Goal: Transaction & Acquisition: Subscribe to service/newsletter

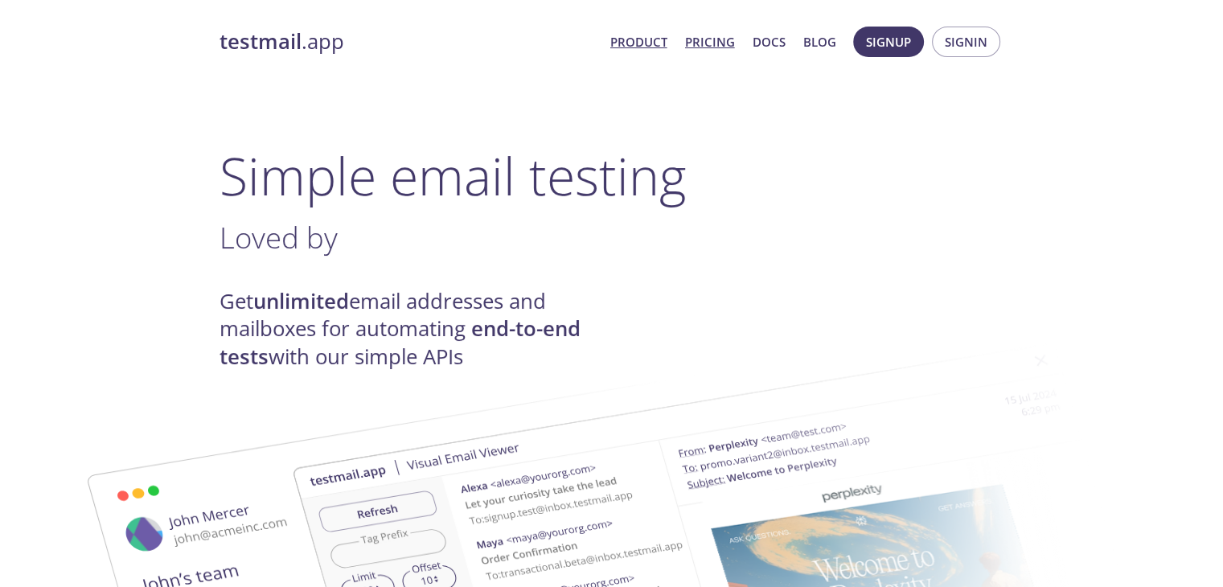
click at [717, 46] on link "Pricing" at bounding box center [710, 41] width 50 height 21
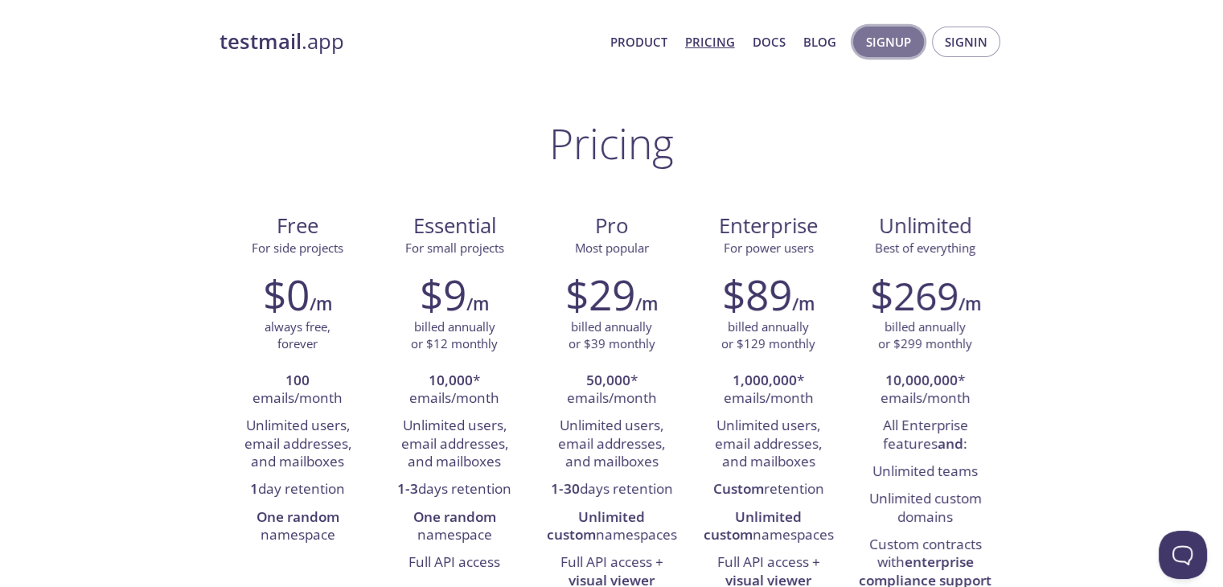
click at [912, 51] on button "Signup" at bounding box center [888, 42] width 71 height 31
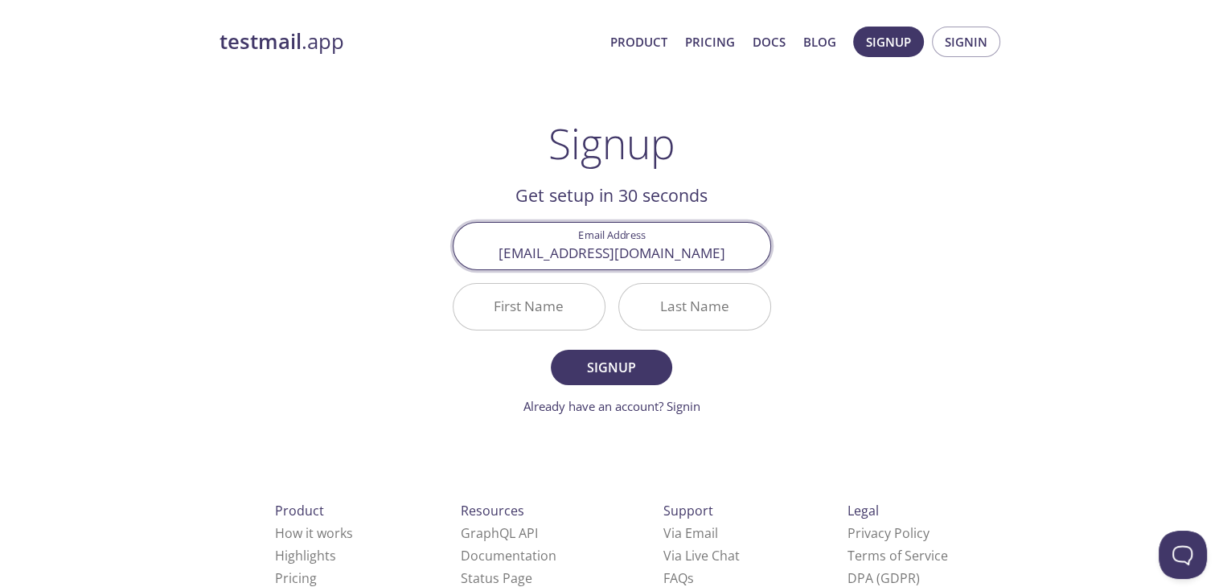
type input "[EMAIL_ADDRESS][DOMAIN_NAME]"
click at [536, 305] on input "First Name" at bounding box center [528, 307] width 151 height 46
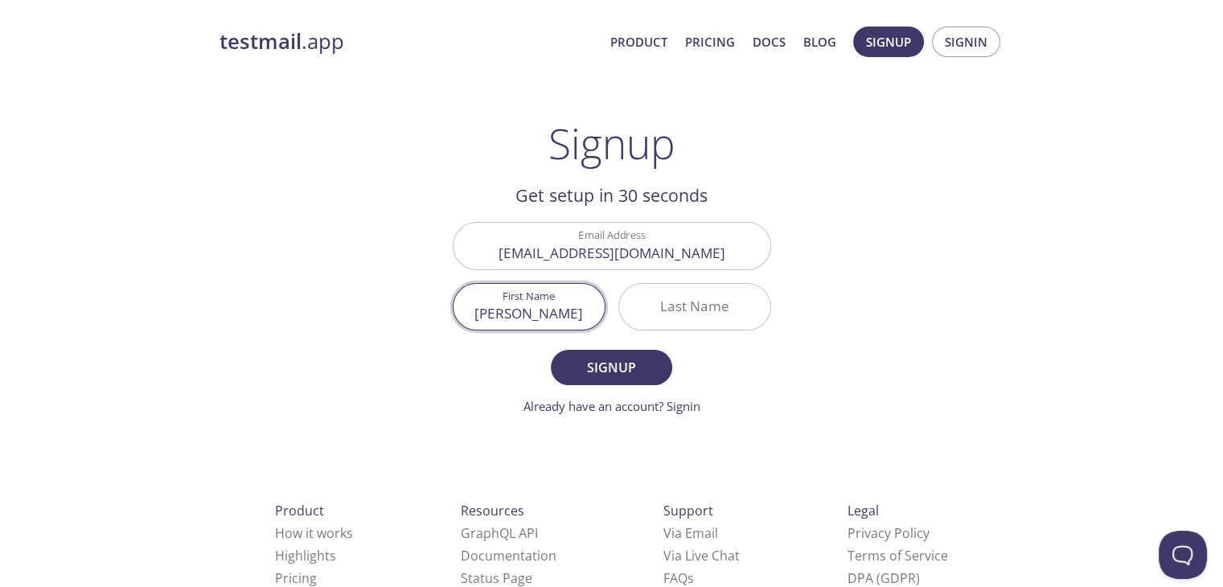
type input "[PERSON_NAME]"
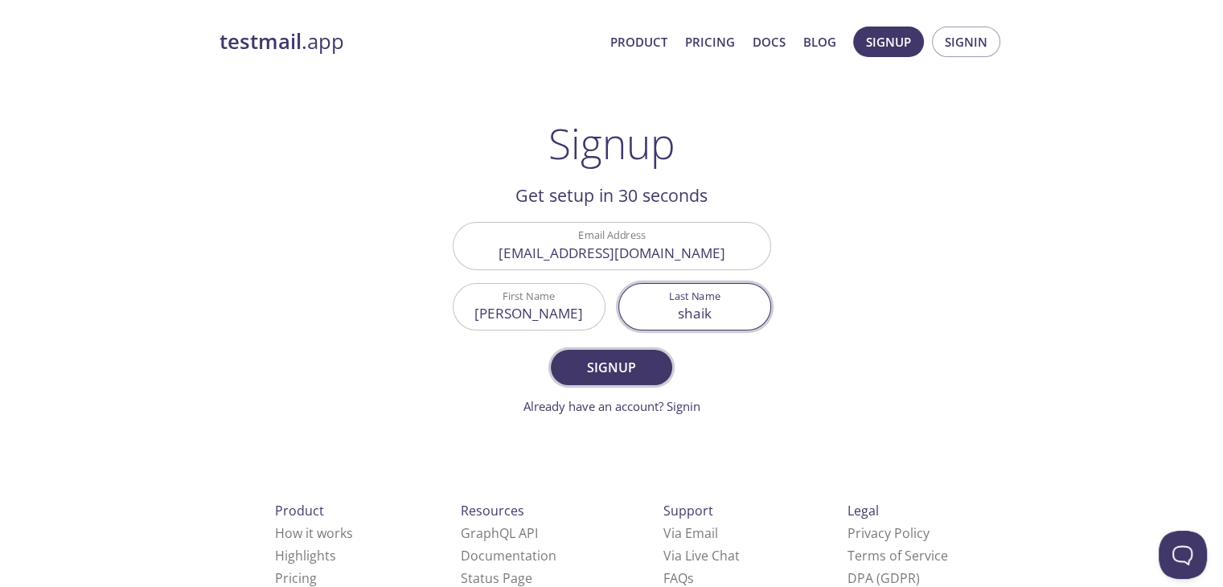
type input "shaik"
click at [643, 374] on span "Signup" at bounding box center [610, 367] width 85 height 23
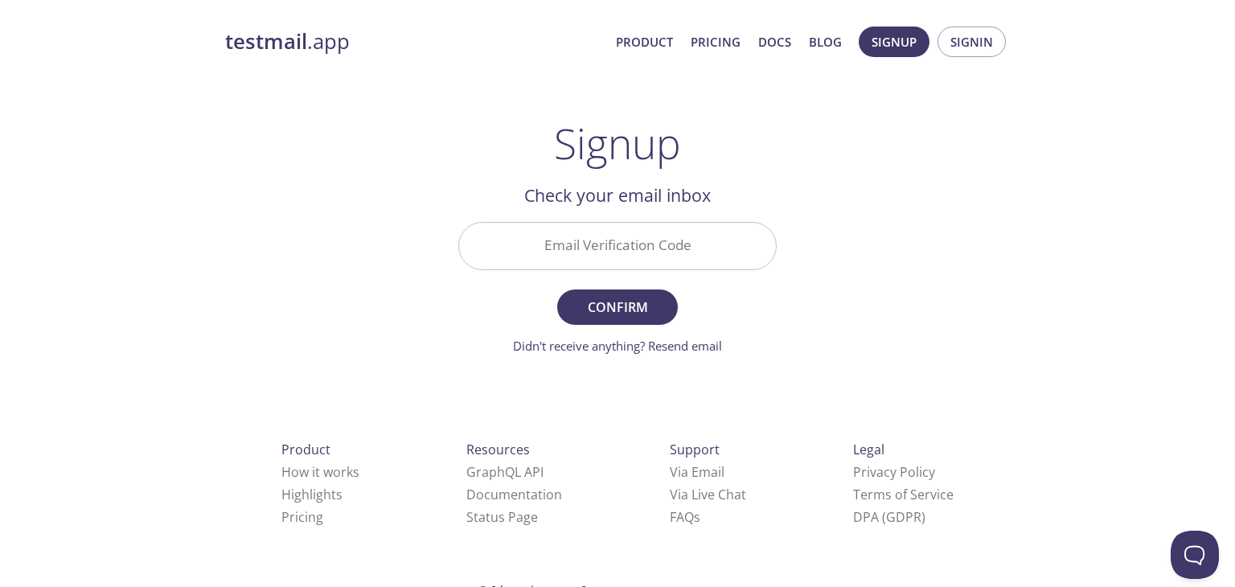
click at [687, 252] on input "Email Verification Code" at bounding box center [617, 246] width 317 height 46
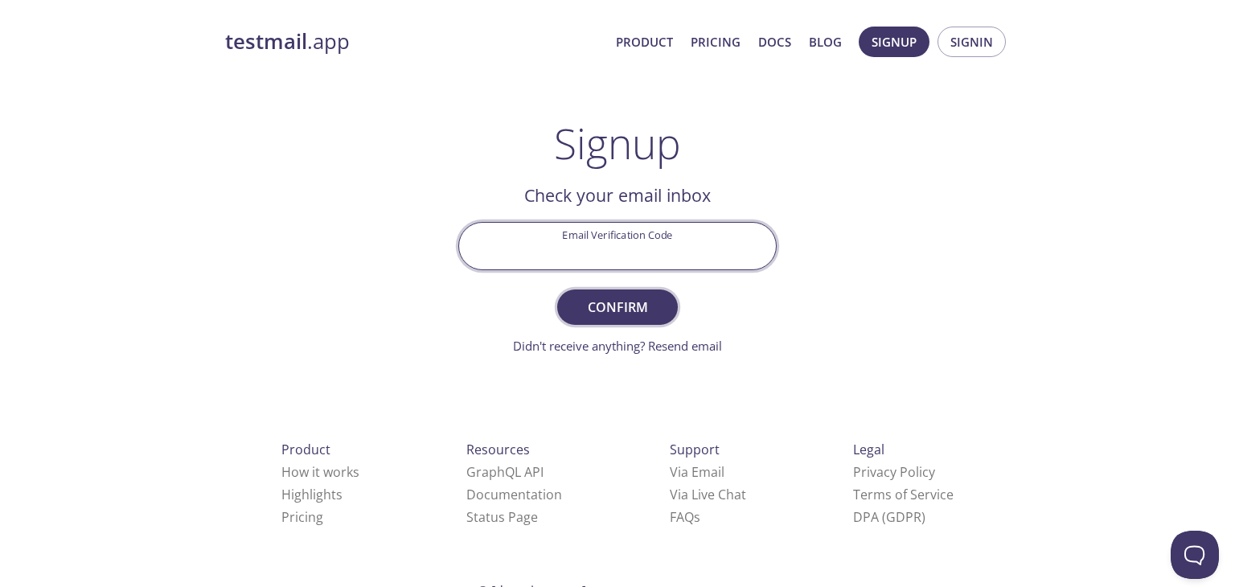
paste input "VQWWAFN"
click at [617, 300] on span "Confirm" at bounding box center [617, 307] width 85 height 23
type input "VQWWAFN"
drag, startPoint x: 660, startPoint y: 263, endPoint x: 561, endPoint y: 270, distance: 99.1
click at [561, 270] on div "Invalid Email Verification Code VQWWAFN" at bounding box center [617, 245] width 331 height 60
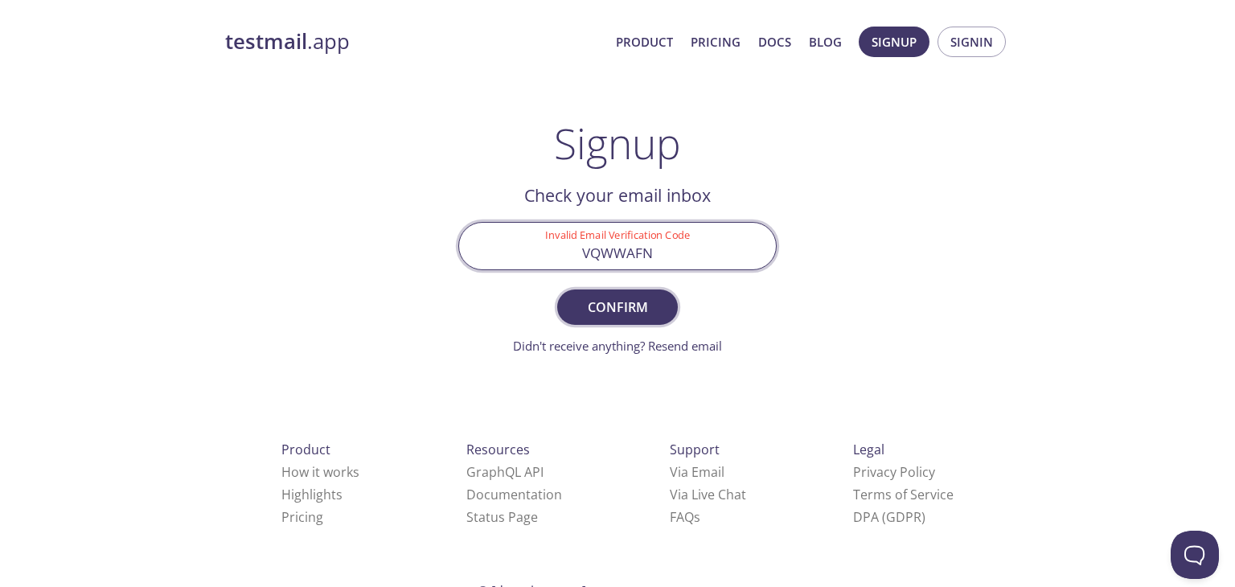
click at [630, 304] on span "Confirm" at bounding box center [617, 307] width 85 height 23
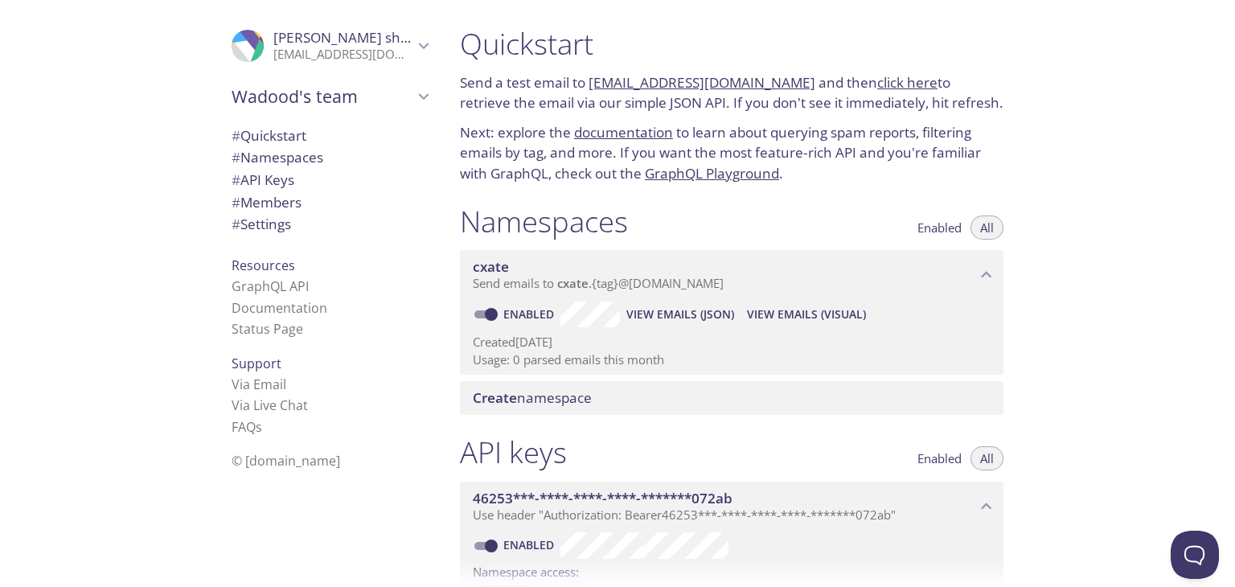
click at [416, 99] on icon "Wadood's team" at bounding box center [423, 96] width 21 height 21
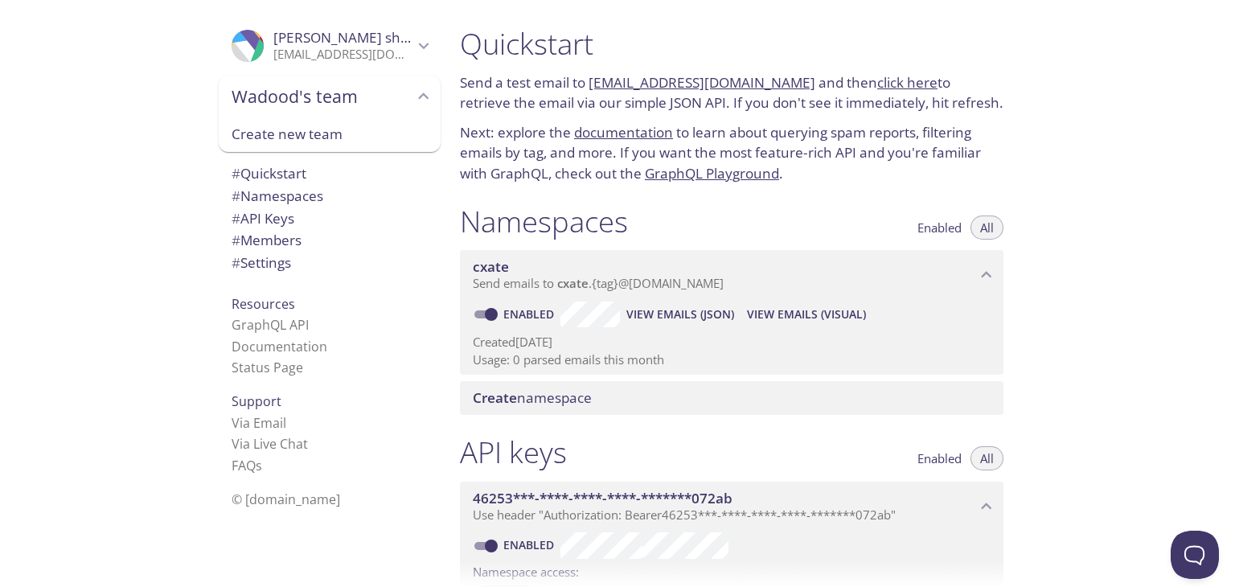
click at [413, 98] on icon "Wadood's team" at bounding box center [423, 96] width 21 height 21
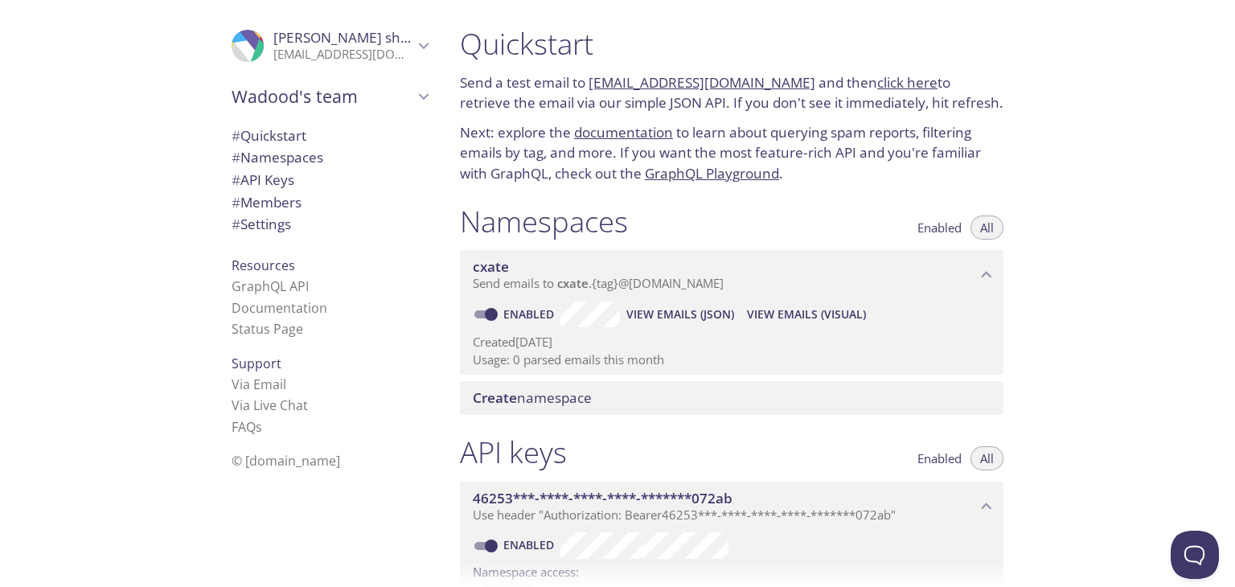
click at [351, 135] on span "# Quickstart" at bounding box center [330, 135] width 196 height 21
